Goal: Book appointment/travel/reservation

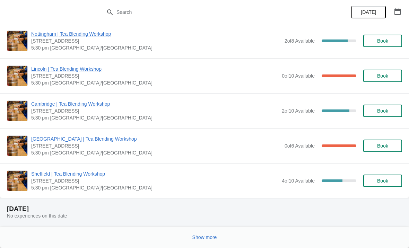
scroll to position [722, 0]
click at [400, 13] on icon "button" at bounding box center [398, 11] width 6 height 7
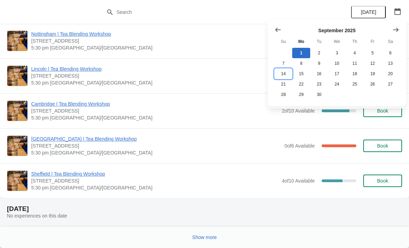
click at [285, 75] on button "14" at bounding box center [284, 74] width 18 height 10
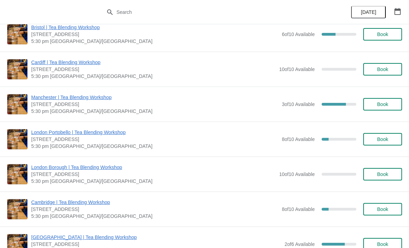
scroll to position [197, 0]
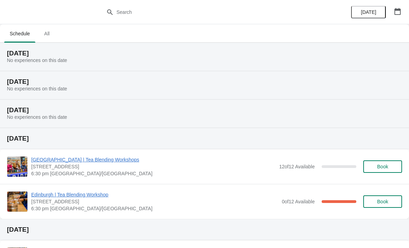
click at [401, 9] on button "button" at bounding box center [398, 11] width 12 height 12
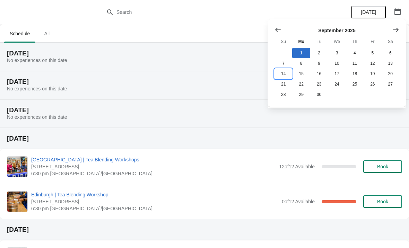
click at [283, 74] on button "14" at bounding box center [284, 74] width 18 height 10
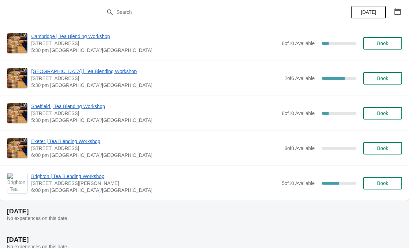
scroll to position [352, 0]
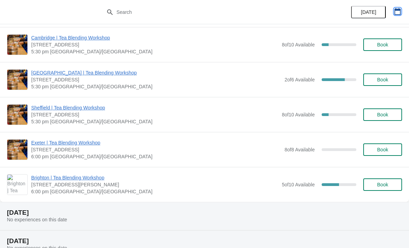
click at [399, 14] on icon "button" at bounding box center [398, 11] width 6 height 7
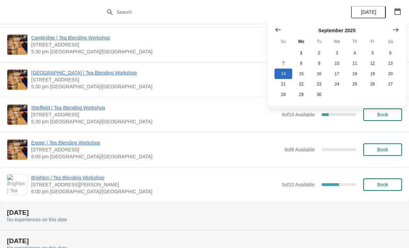
click at [401, 34] on button "Show next month, October 2025" at bounding box center [396, 30] width 12 height 12
click at [394, 34] on button "Show next month, November 2025" at bounding box center [396, 30] width 12 height 12
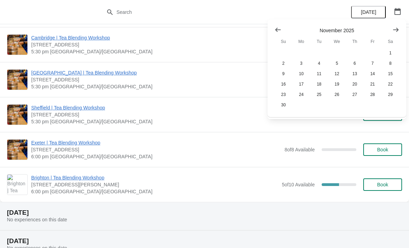
click at [279, 25] on button "Show previous month, October 2025" at bounding box center [278, 30] width 12 height 12
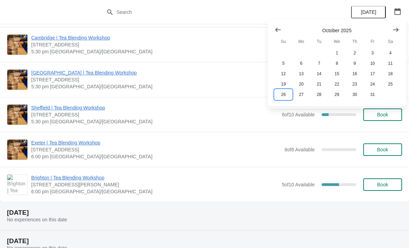
click at [285, 93] on button "26" at bounding box center [284, 95] width 18 height 10
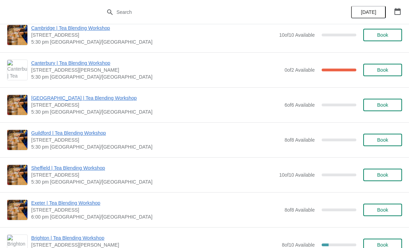
scroll to position [433, 0]
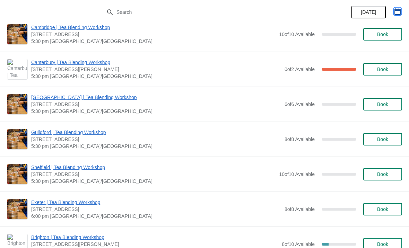
click at [402, 9] on button "button" at bounding box center [398, 11] width 12 height 12
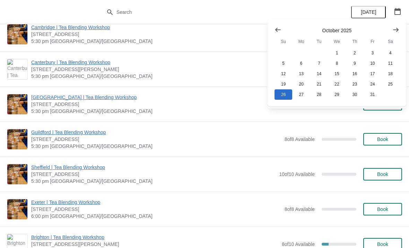
click at [393, 36] on button "Show next month, November 2025" at bounding box center [396, 30] width 12 height 12
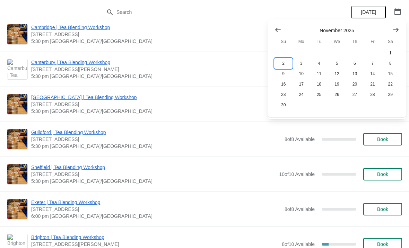
click at [287, 63] on button "2" at bounding box center [284, 63] width 18 height 10
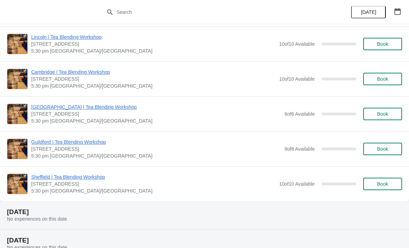
scroll to position [248, 0]
